Goal: Information Seeking & Learning: Learn about a topic

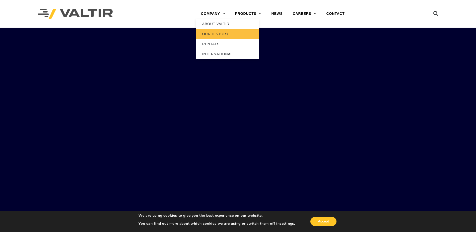
click at [219, 34] on link "OUR HISTORY" at bounding box center [227, 34] width 63 height 10
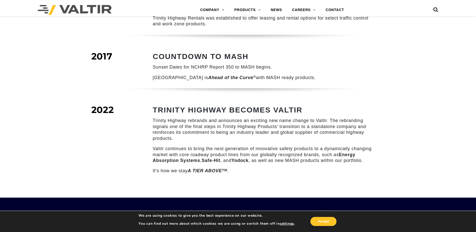
scroll to position [627, 0]
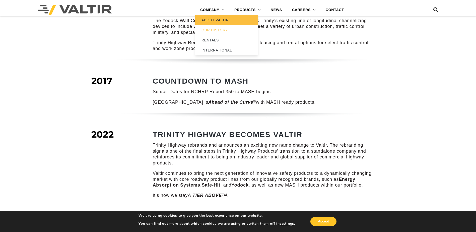
click at [213, 19] on link "ABOUT VALTIR" at bounding box center [226, 20] width 63 height 10
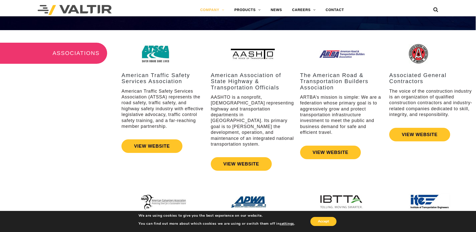
scroll to position [627, 0]
